Goal: Book appointment/travel/reservation

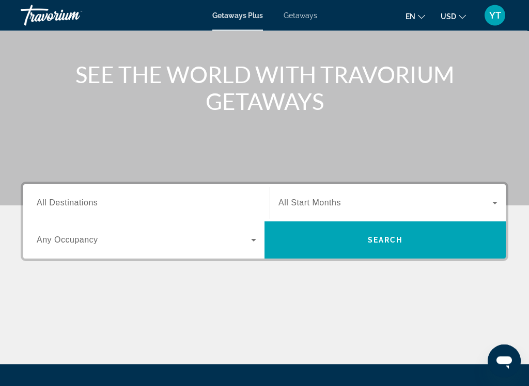
scroll to position [67, 0]
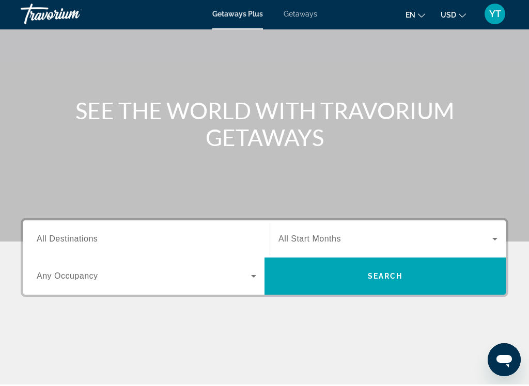
click at [182, 245] on input "Destination All Destinations" at bounding box center [147, 241] width 220 height 12
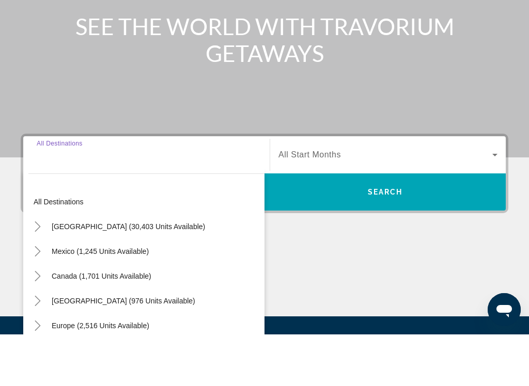
scroll to position [201, 0]
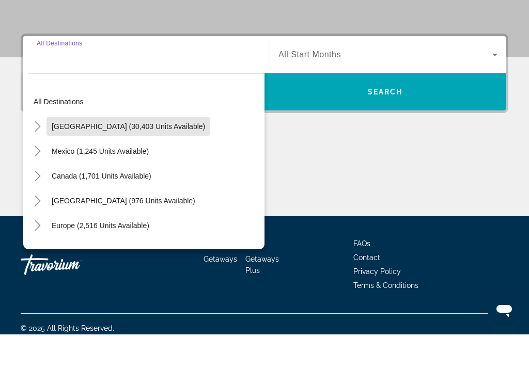
click at [159, 174] on span "[GEOGRAPHIC_DATA] (30,403 units available)" at bounding box center [128, 178] width 153 height 8
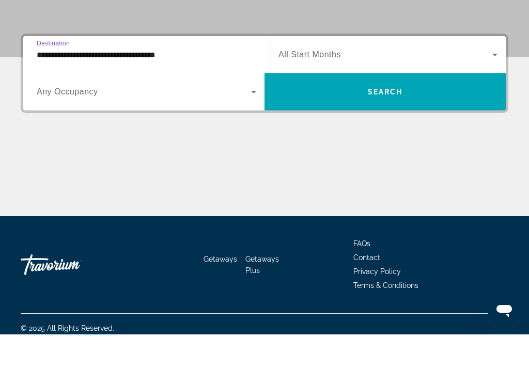
click at [188, 101] on input "**********" at bounding box center [147, 107] width 220 height 12
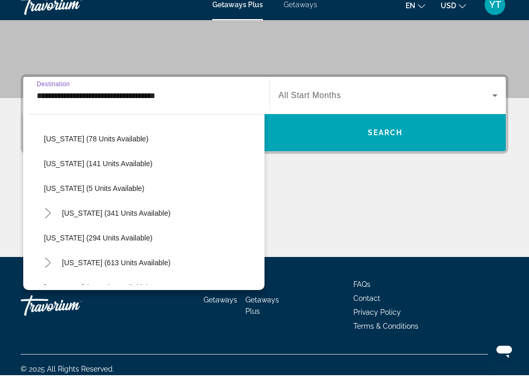
scroll to position [277, 0]
click at [128, 244] on span "[US_STATE] (294 units available)" at bounding box center [98, 248] width 108 height 8
type input "**********"
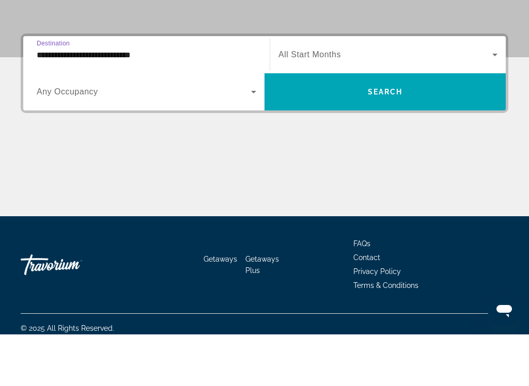
click at [231, 129] on div "Search widget" at bounding box center [147, 143] width 220 height 29
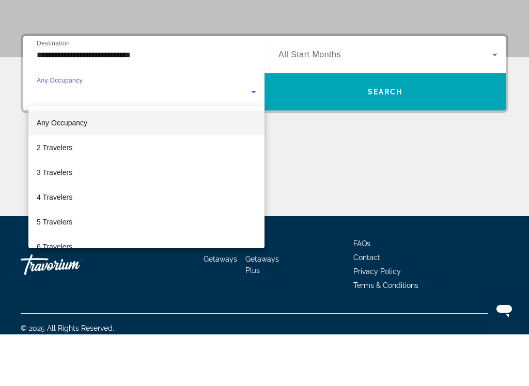
click at [337, 53] on div at bounding box center [264, 193] width 529 height 386
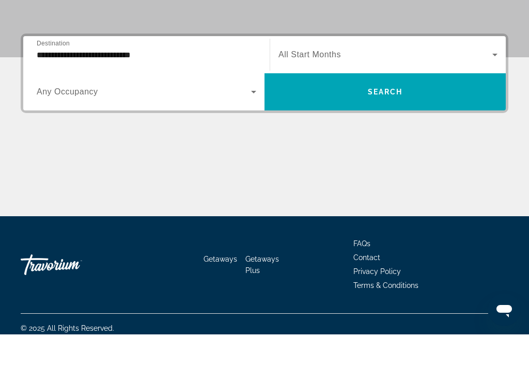
click at [329, 100] on span "Search widget" at bounding box center [385, 106] width 214 height 12
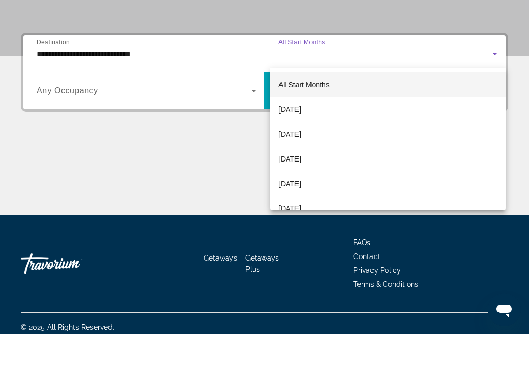
click at [183, 106] on div at bounding box center [264, 193] width 529 height 386
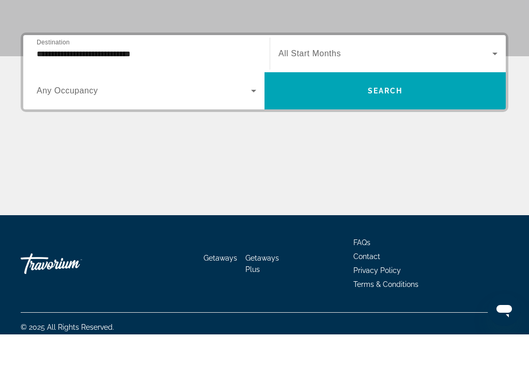
scroll to position [201, 0]
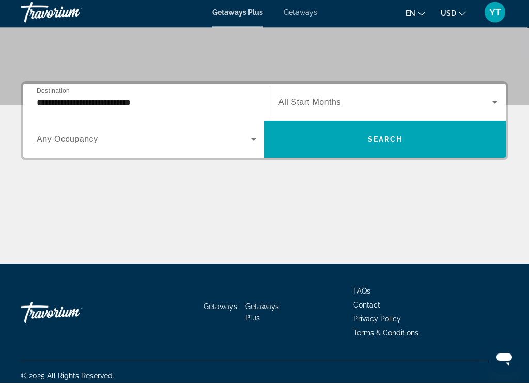
click at [202, 145] on span "Search widget" at bounding box center [144, 143] width 214 height 12
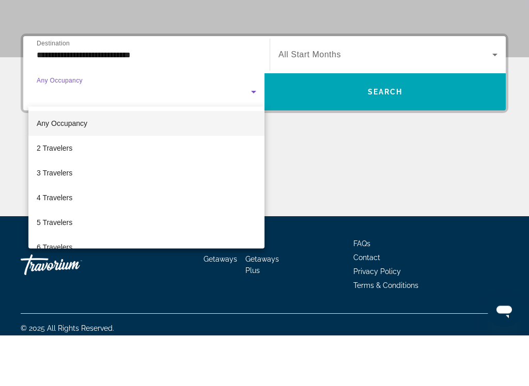
click at [373, 43] on div at bounding box center [264, 193] width 529 height 386
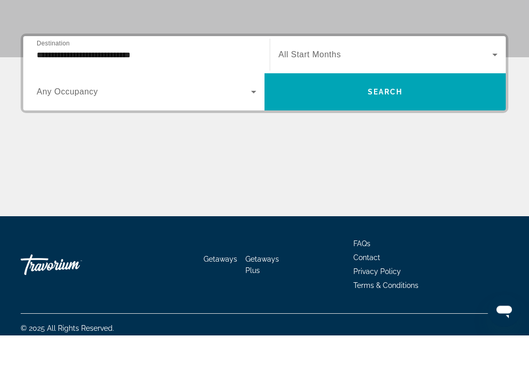
click at [373, 100] on span "Search widget" at bounding box center [385, 106] width 214 height 12
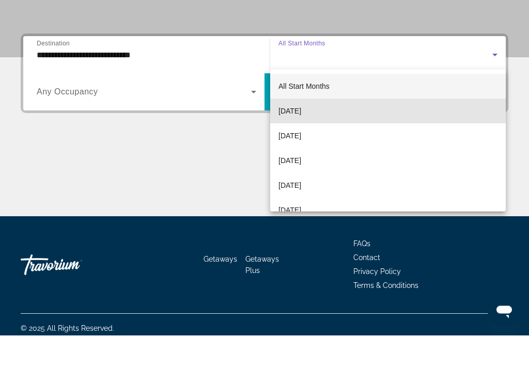
click at [333, 149] on mat-option "[DATE]" at bounding box center [388, 161] width 236 height 25
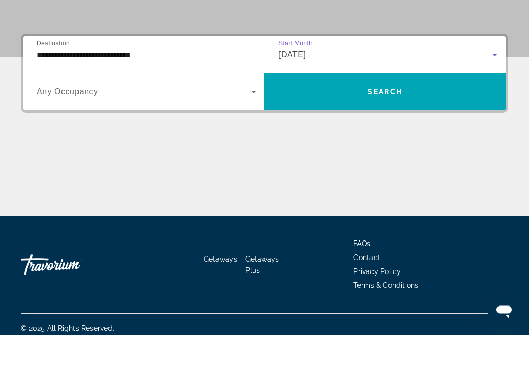
click at [457, 131] on span "Search widget" at bounding box center [384, 143] width 241 height 25
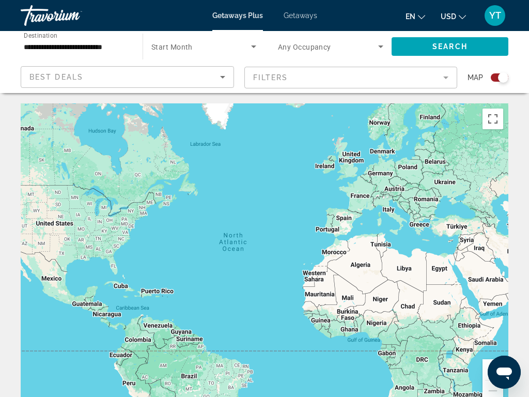
click at [198, 43] on span "Search widget" at bounding box center [201, 46] width 100 height 12
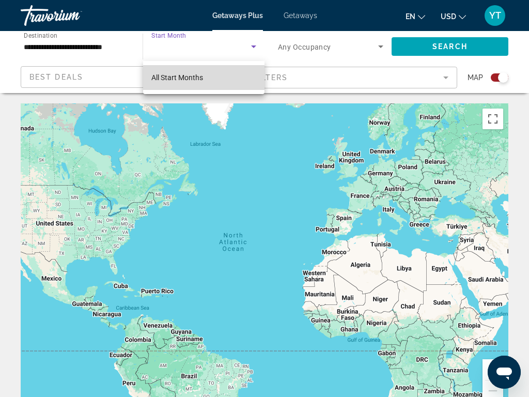
click at [232, 83] on mat-option "All Start Months" at bounding box center [203, 77] width 121 height 25
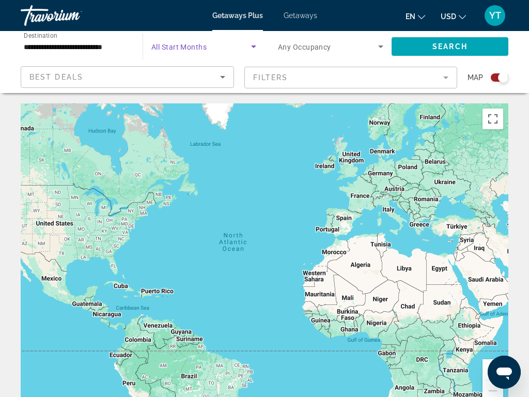
click at [248, 50] on icon "Search widget" at bounding box center [253, 46] width 12 height 12
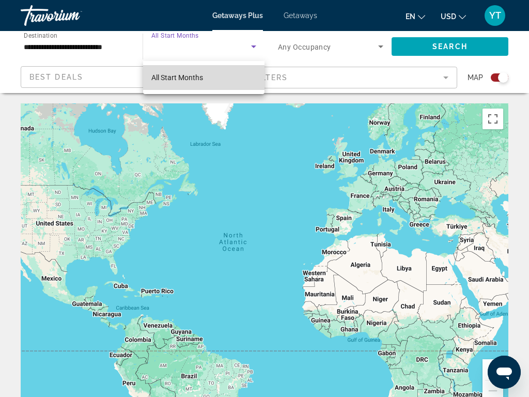
click at [250, 83] on mat-option "All Start Months" at bounding box center [203, 77] width 121 height 25
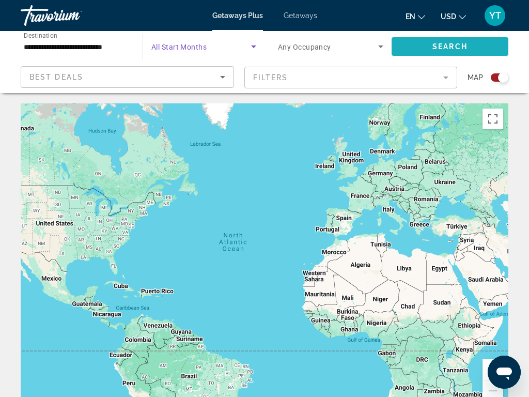
click at [468, 43] on span "Search widget" at bounding box center [449, 46] width 117 height 25
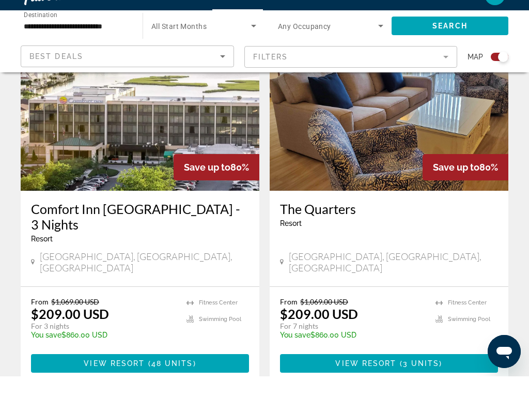
scroll to position [2359, 0]
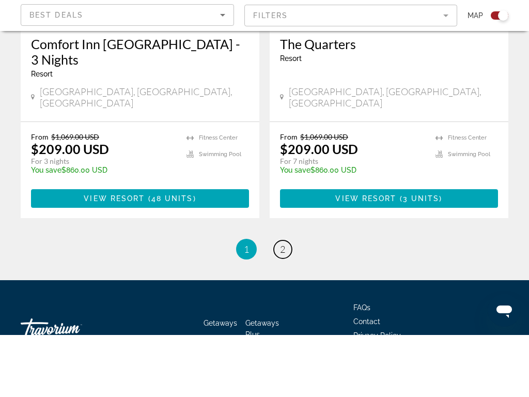
click at [282, 305] on span "2" at bounding box center [282, 310] width 5 height 11
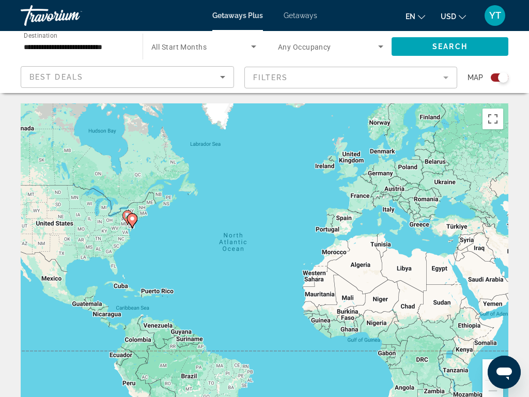
click at [310, 13] on span "Getaways" at bounding box center [301, 15] width 34 height 8
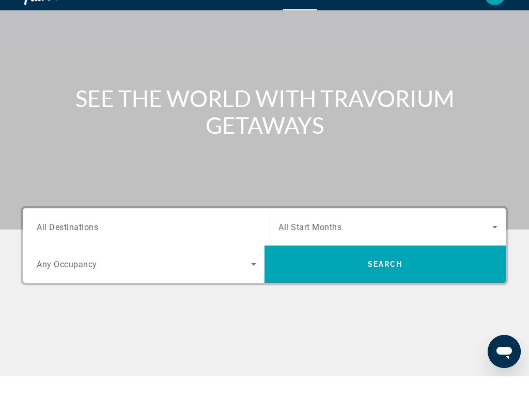
click at [230, 242] on input "Destination All Destinations" at bounding box center [147, 248] width 220 height 12
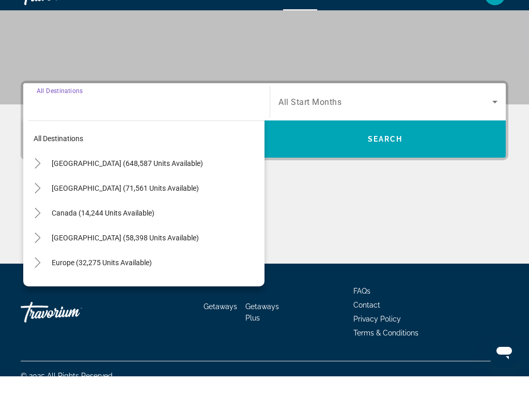
scroll to position [199, 0]
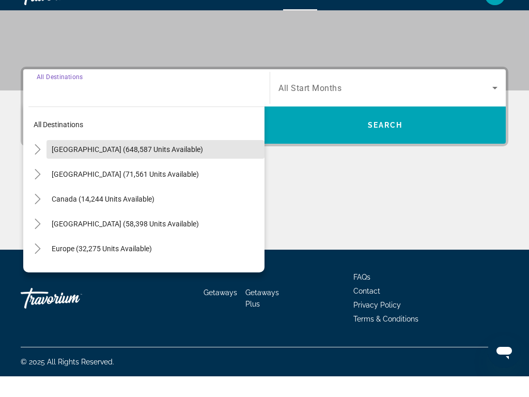
click at [170, 166] on span "[GEOGRAPHIC_DATA] (648,587 units available)" at bounding box center [127, 170] width 151 height 8
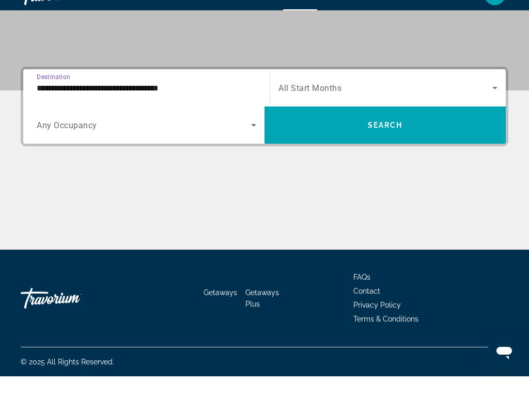
click at [195, 103] on input "**********" at bounding box center [147, 109] width 220 height 12
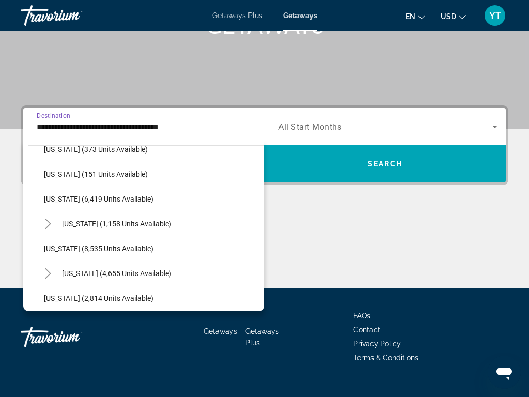
scroll to position [364, 0]
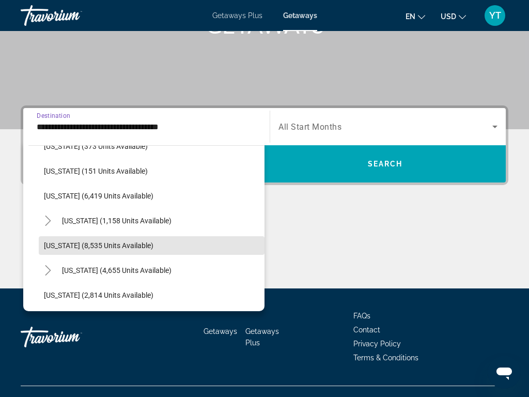
click at [143, 246] on span "[US_STATE] (8,535 units available)" at bounding box center [98, 245] width 109 height 8
type input "**********"
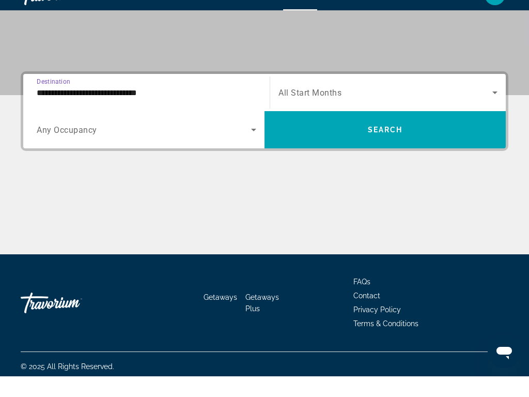
scroll to position [199, 0]
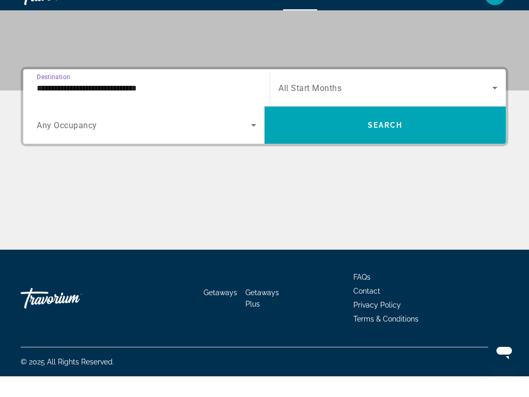
click at [425, 102] on span "Search widget" at bounding box center [385, 108] width 214 height 12
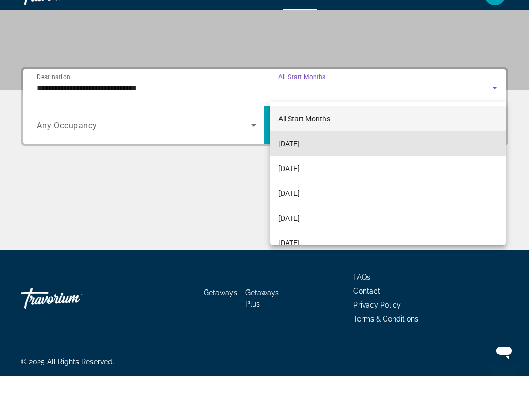
click at [334, 152] on mat-option "[DATE]" at bounding box center [388, 164] width 236 height 25
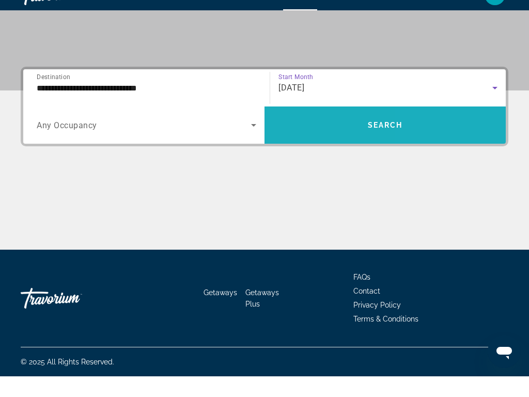
click at [420, 133] on span "Search widget" at bounding box center [384, 145] width 241 height 25
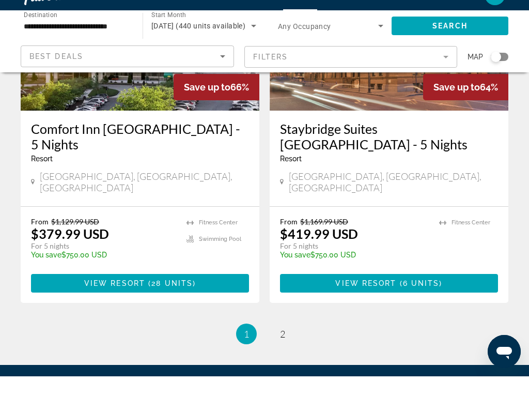
scroll to position [2101, 0]
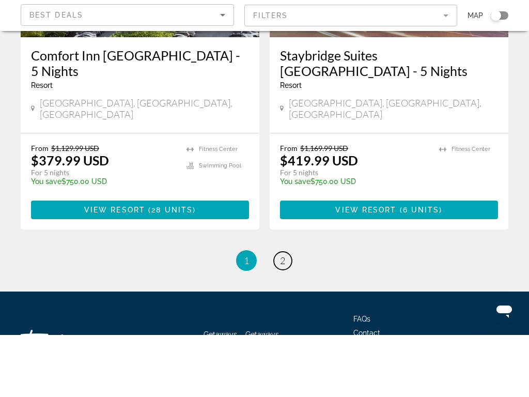
click at [289, 314] on link "page 2" at bounding box center [283, 323] width 18 height 18
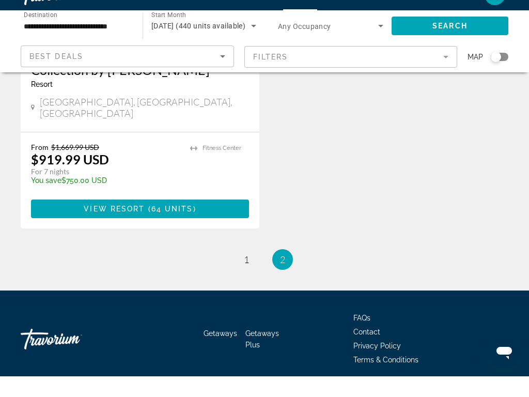
scroll to position [623, 0]
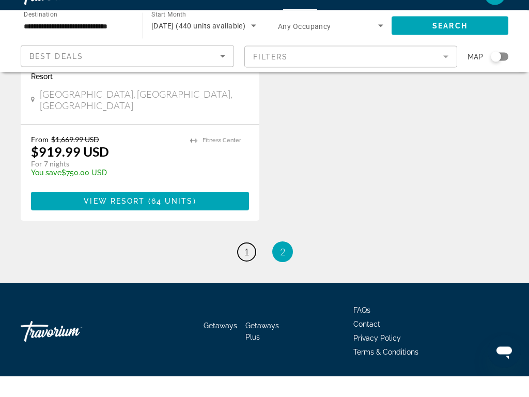
click at [244, 267] on span "1" at bounding box center [246, 272] width 5 height 11
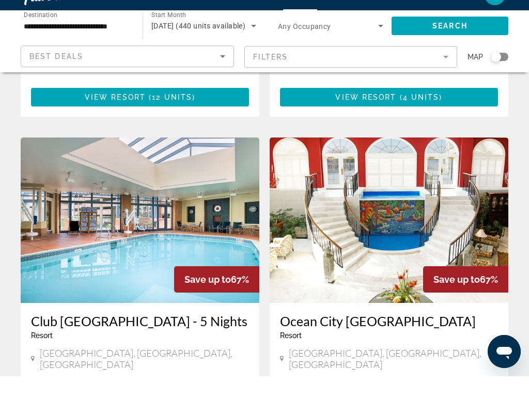
scroll to position [1517, 0]
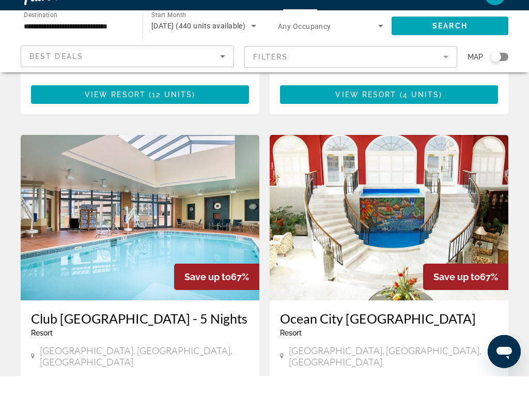
click at [154, 169] on img "Main content" at bounding box center [140, 237] width 239 height 165
